Goal: Find specific page/section: Find specific page/section

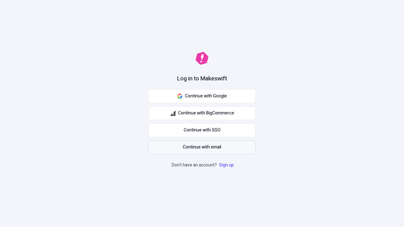
click at [202, 147] on span "Continue with email" at bounding box center [202, 147] width 39 height 7
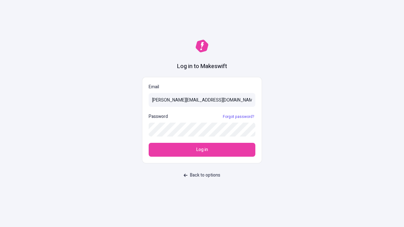
type input "[PERSON_NAME][EMAIL_ADDRESS][DOMAIN_NAME]"
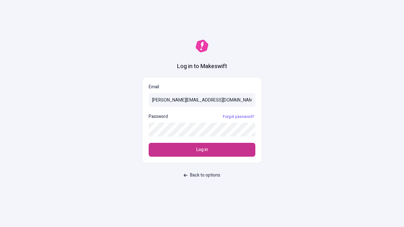
click at [202, 150] on span "Log in" at bounding box center [202, 150] width 12 height 7
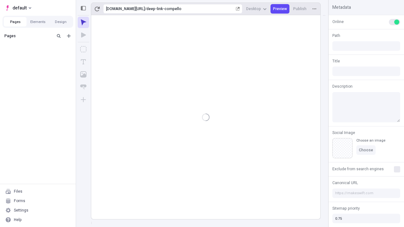
type input "/deep-link-compello"
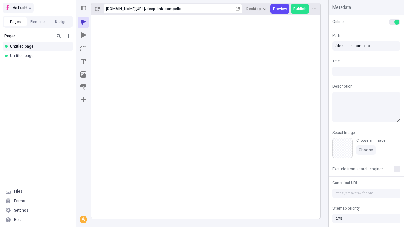
click at [18, 8] on span "default" at bounding box center [20, 8] width 14 height 8
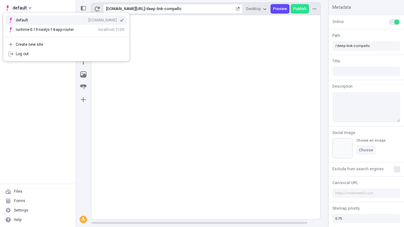
click at [88, 19] on div "[DOMAIN_NAME]" at bounding box center [102, 20] width 28 height 5
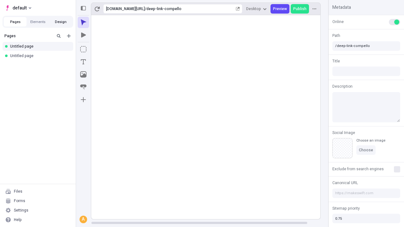
click at [61, 22] on button "Design" at bounding box center [60, 21] width 23 height 9
